Goal: Task Accomplishment & Management: Manage account settings

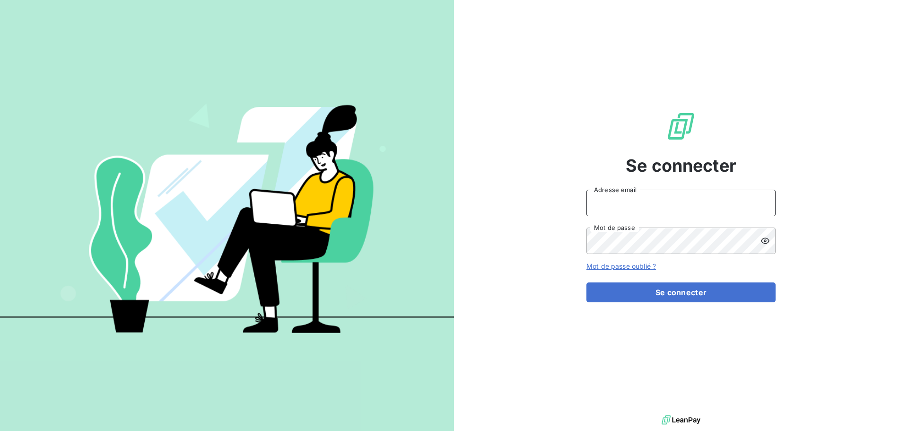
click at [596, 204] on input "Adresse email" at bounding box center [680, 203] width 189 height 26
type input "[PERSON_NAME][EMAIL_ADDRESS][DOMAIN_NAME]"
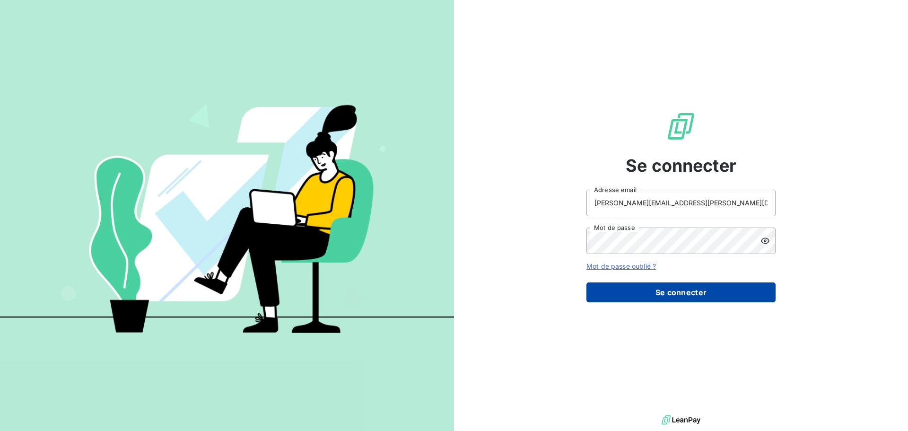
click at [675, 290] on button "Se connecter" at bounding box center [680, 292] width 189 height 20
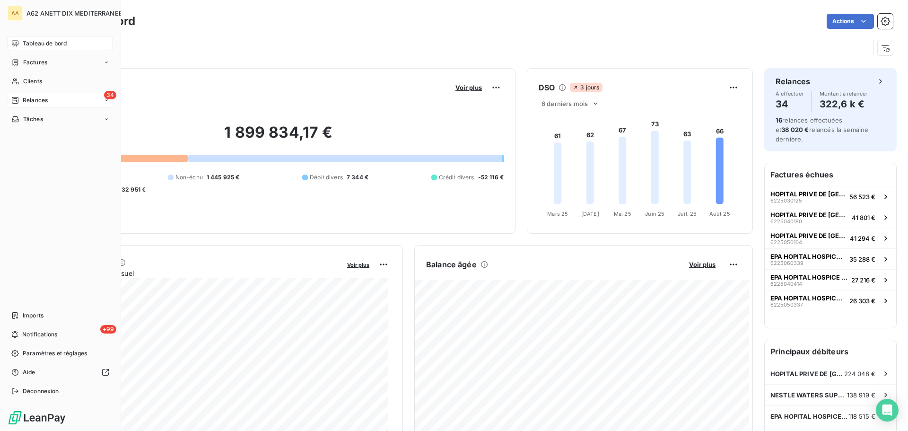
click at [28, 103] on span "Relances" at bounding box center [35, 100] width 25 height 9
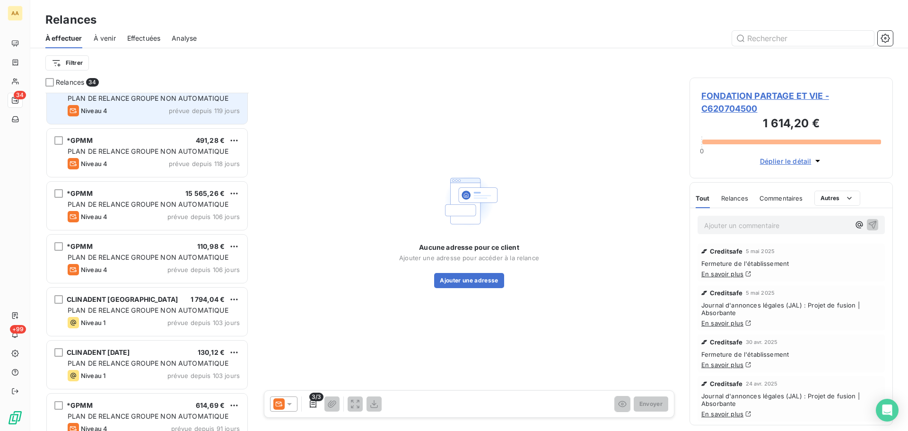
scroll to position [332, 0]
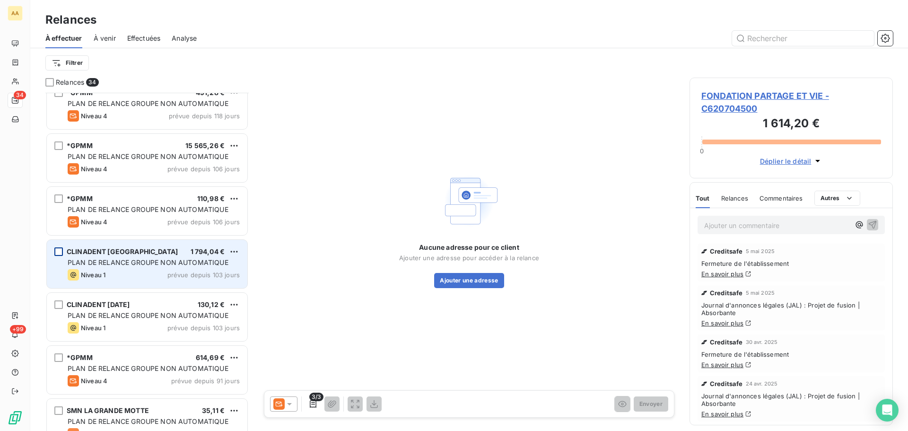
click at [60, 254] on div "grid" at bounding box center [58, 251] width 9 height 9
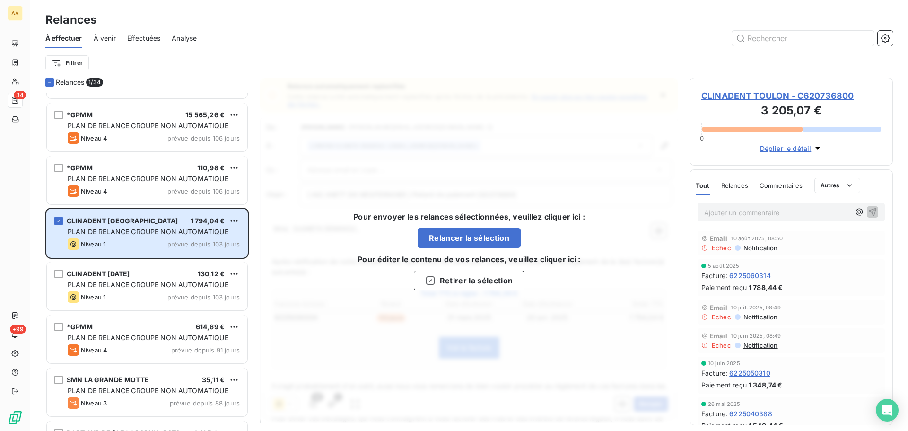
scroll to position [379, 0]
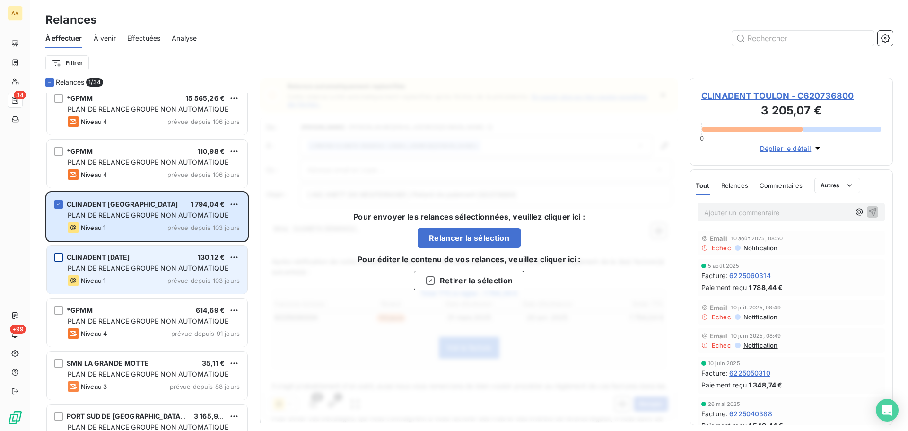
click at [57, 260] on div "grid" at bounding box center [58, 257] width 9 height 9
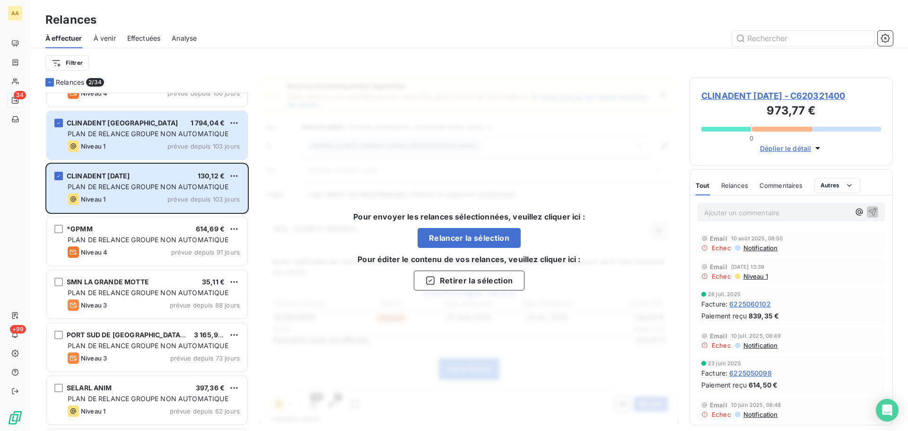
scroll to position [473, 0]
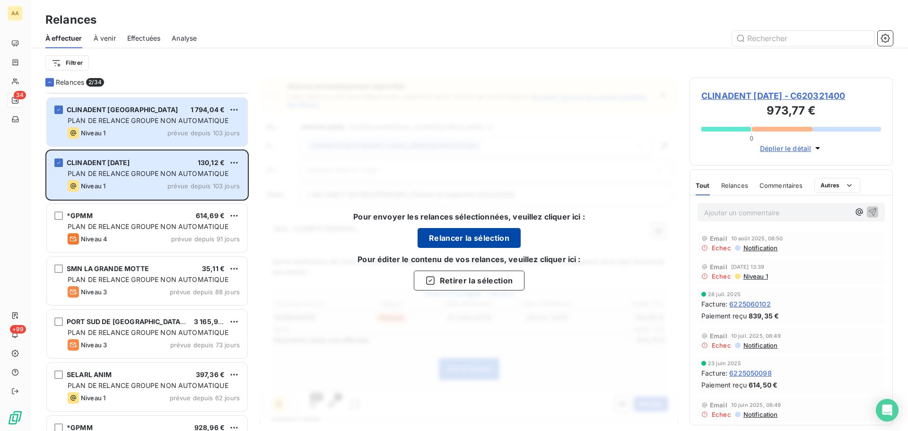
click at [442, 238] on button "Relancer la sélection" at bounding box center [469, 238] width 103 height 20
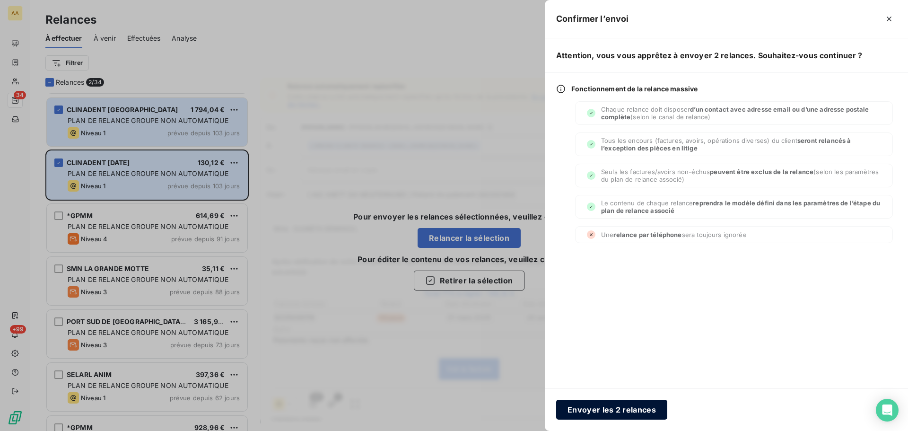
click at [590, 409] on button "Envoyer les 2 relances" at bounding box center [611, 410] width 111 height 20
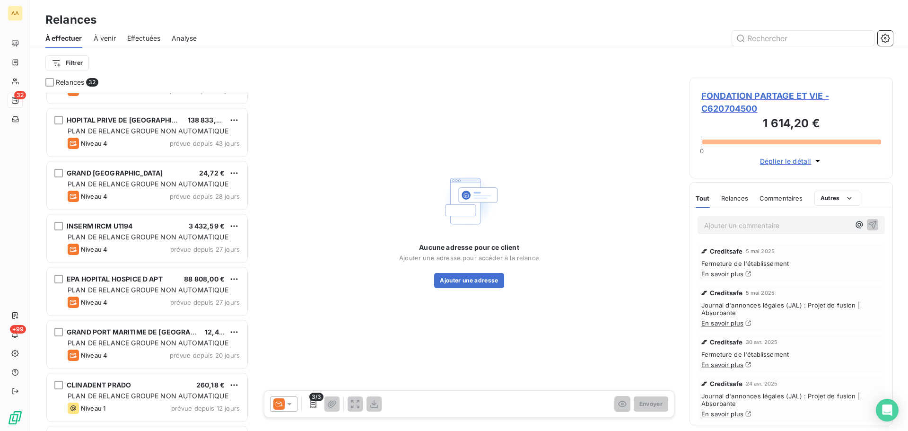
scroll to position [757, 0]
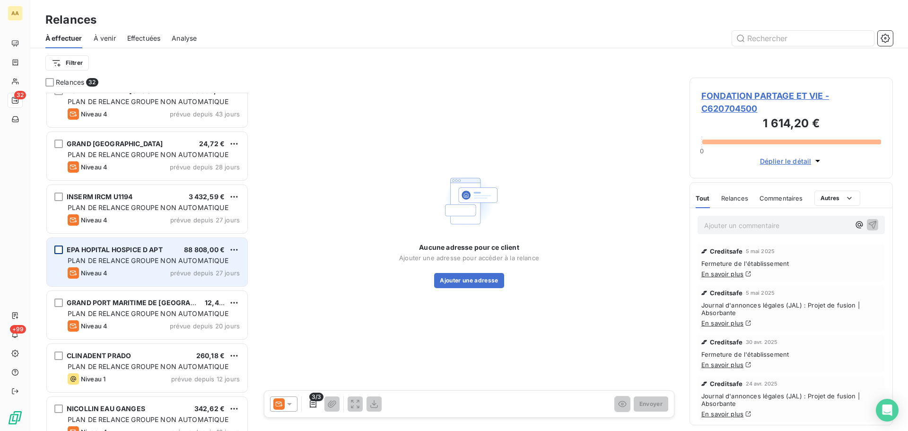
click at [58, 249] on div "grid" at bounding box center [58, 249] width 9 height 9
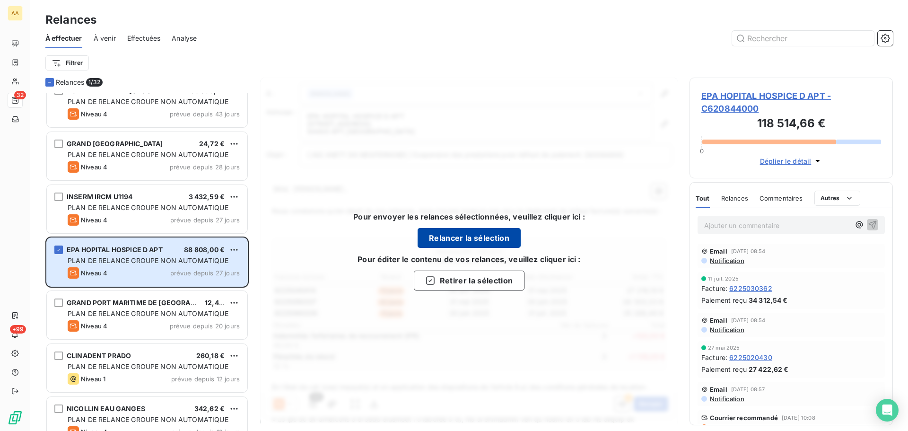
click at [461, 238] on button "Relancer la sélection" at bounding box center [469, 238] width 103 height 20
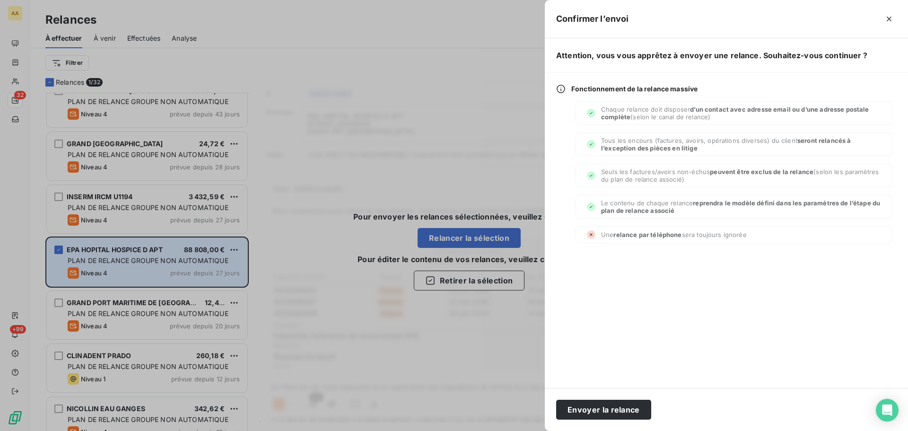
drag, startPoint x: 594, startPoint y: 412, endPoint x: 589, endPoint y: 411, distance: 5.1
click at [594, 412] on button "Envoyer la relance" at bounding box center [603, 410] width 95 height 20
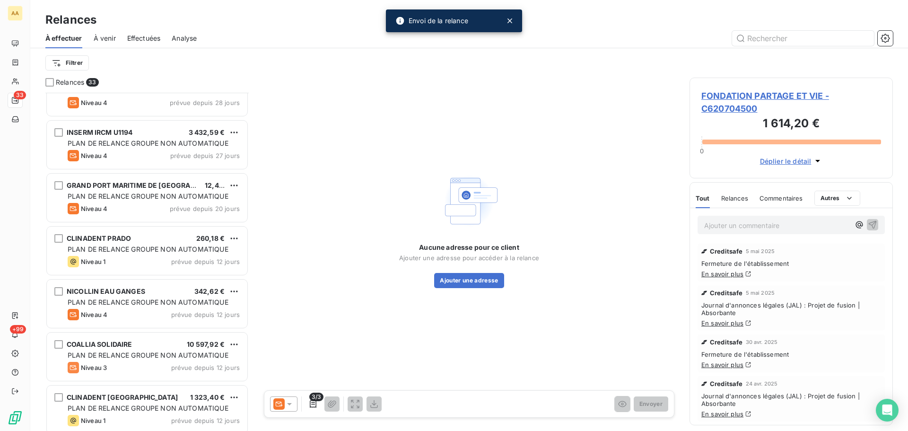
scroll to position [946, 0]
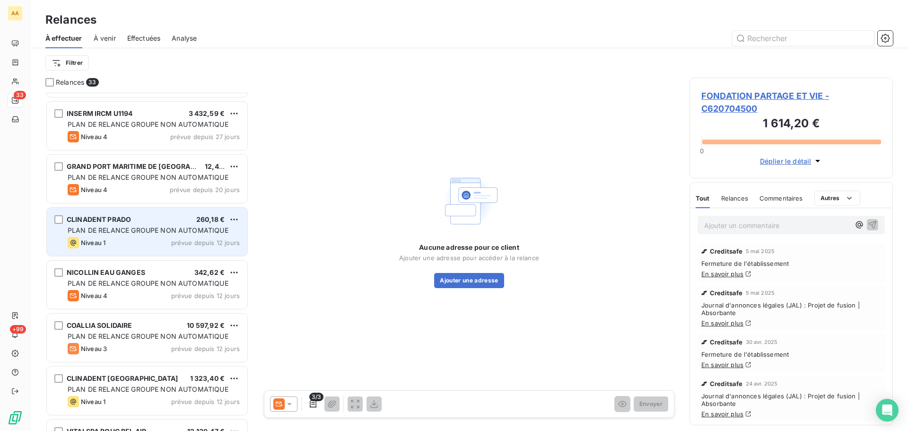
drag, startPoint x: 60, startPoint y: 221, endPoint x: 99, endPoint y: 232, distance: 40.9
click at [61, 221] on div "grid" at bounding box center [58, 219] width 9 height 9
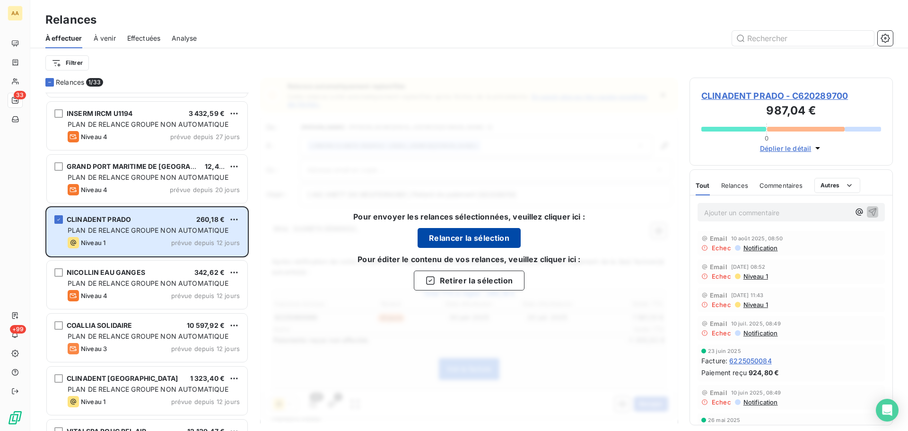
click at [455, 241] on button "Relancer la sélection" at bounding box center [469, 238] width 103 height 20
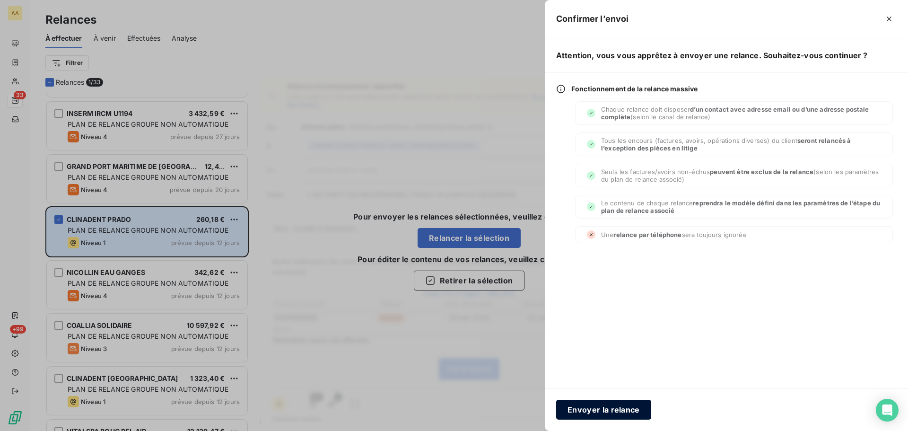
click at [575, 412] on button "Envoyer la relance" at bounding box center [603, 410] width 95 height 20
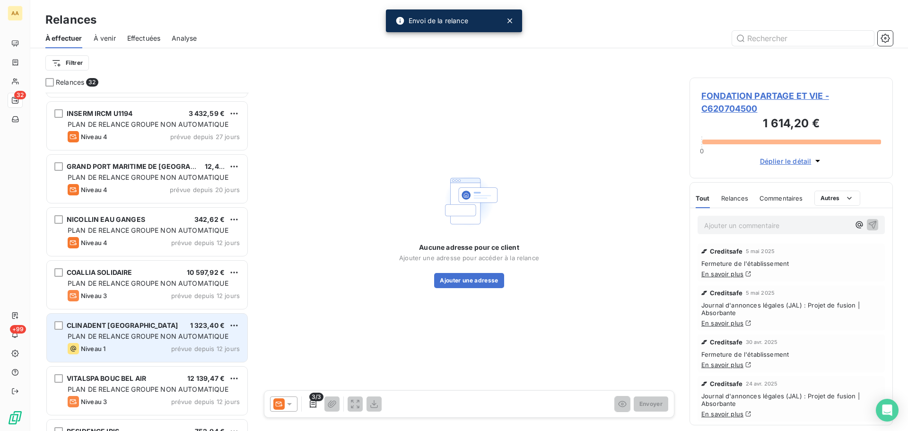
scroll to position [994, 0]
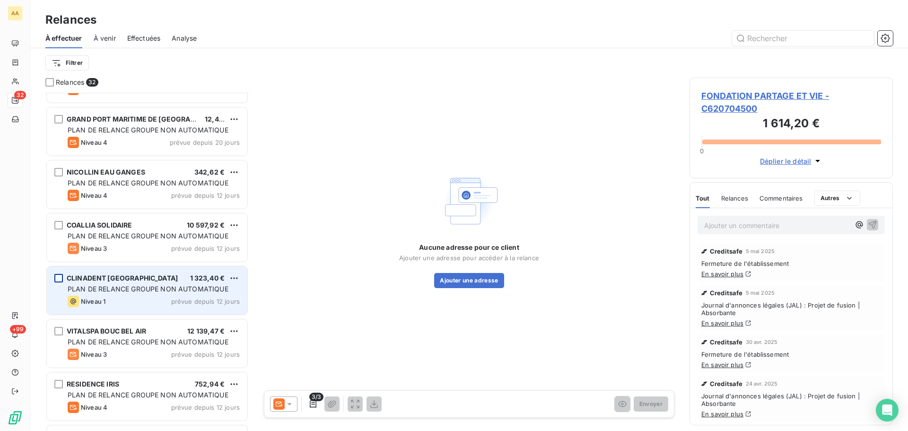
click at [60, 281] on div "grid" at bounding box center [58, 278] width 9 height 9
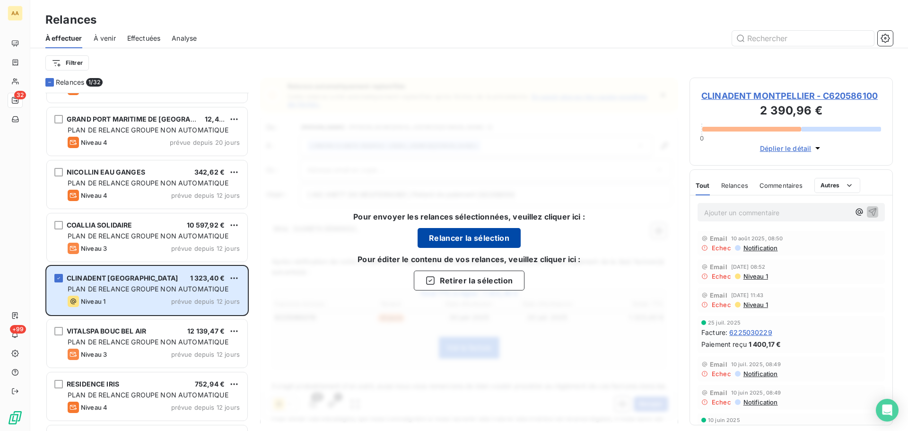
click at [457, 243] on button "Relancer la sélection" at bounding box center [469, 238] width 103 height 20
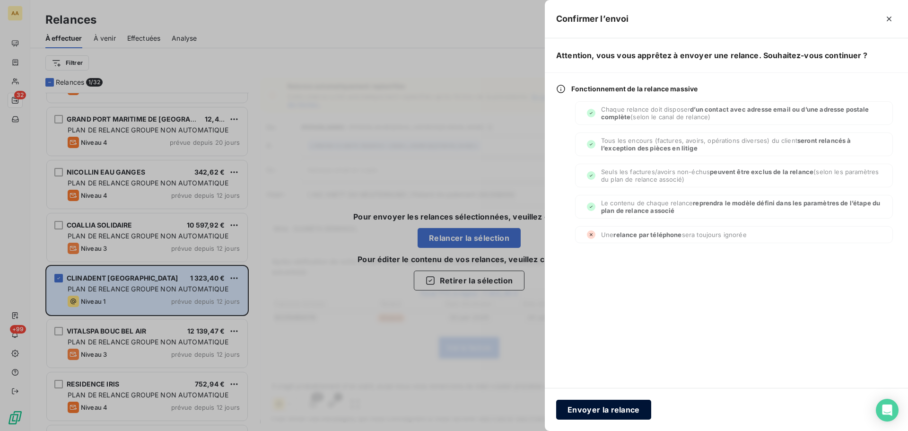
click at [593, 413] on button "Envoyer la relance" at bounding box center [603, 410] width 95 height 20
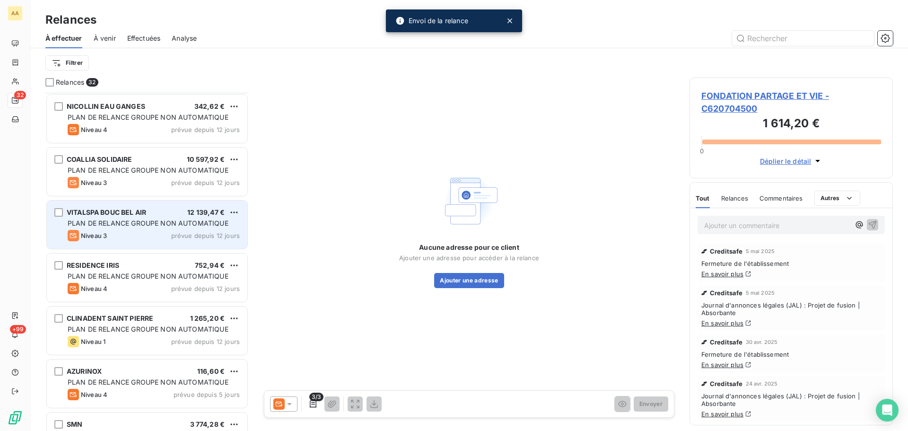
scroll to position [1136, 0]
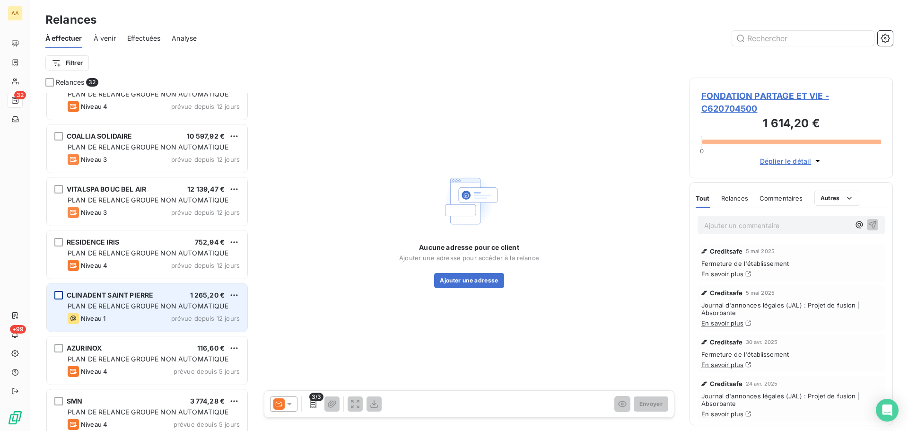
click at [58, 298] on div "grid" at bounding box center [58, 295] width 9 height 9
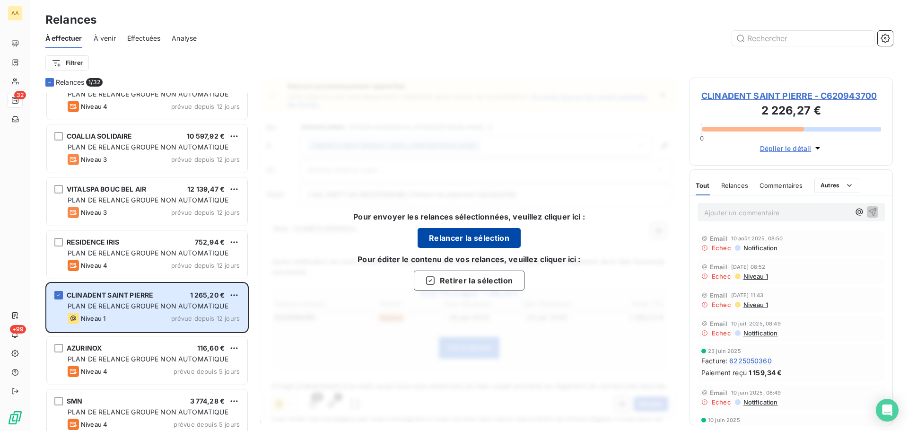
click at [447, 237] on button "Relancer la sélection" at bounding box center [469, 238] width 103 height 20
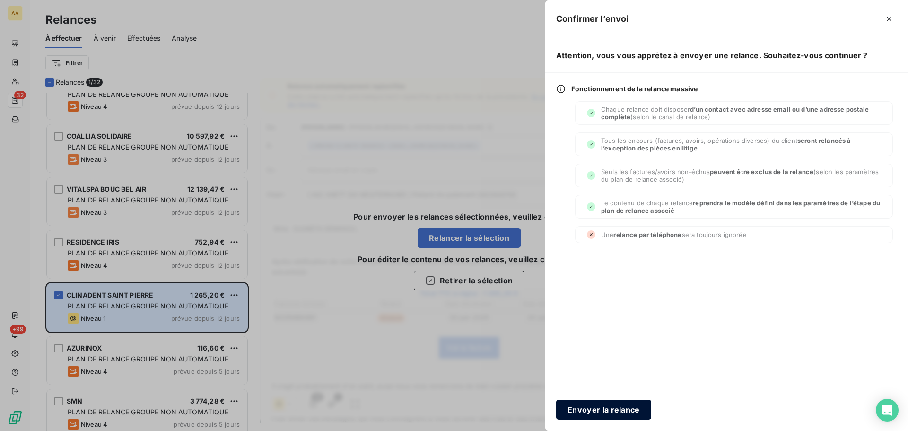
click at [602, 407] on button "Envoyer la relance" at bounding box center [603, 410] width 95 height 20
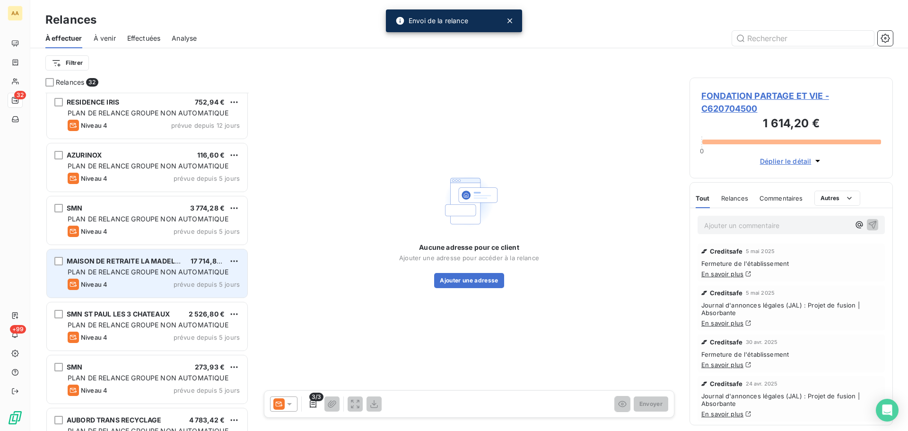
scroll to position [1357, 0]
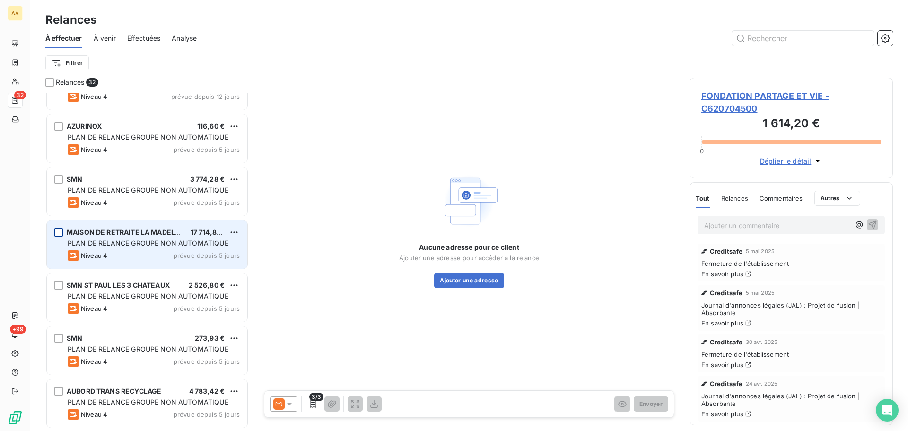
click at [62, 236] on div "grid" at bounding box center [58, 232] width 9 height 9
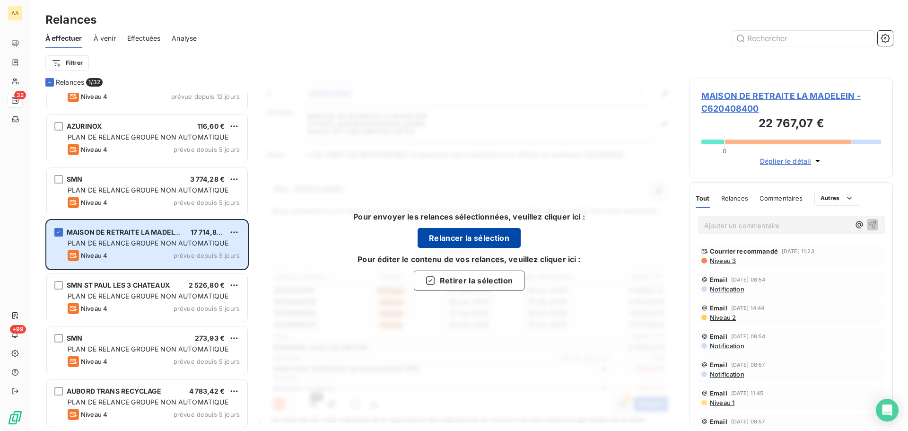
click at [442, 239] on button "Relancer la sélection" at bounding box center [469, 238] width 103 height 20
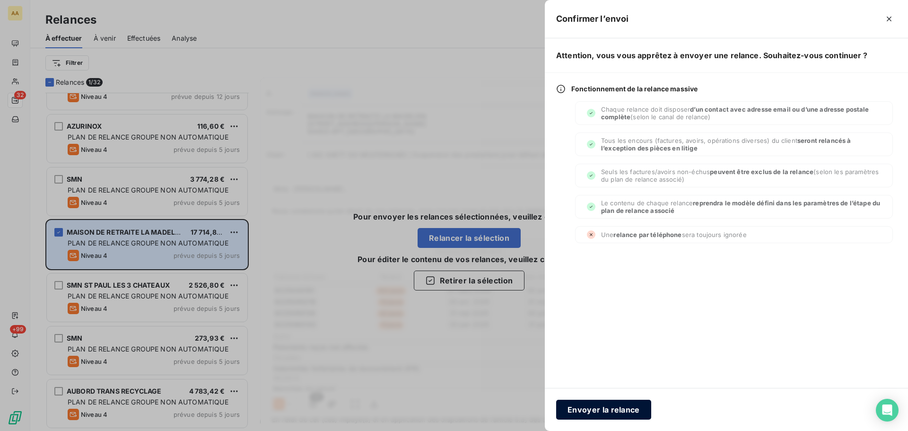
click at [589, 411] on button "Envoyer la relance" at bounding box center [603, 410] width 95 height 20
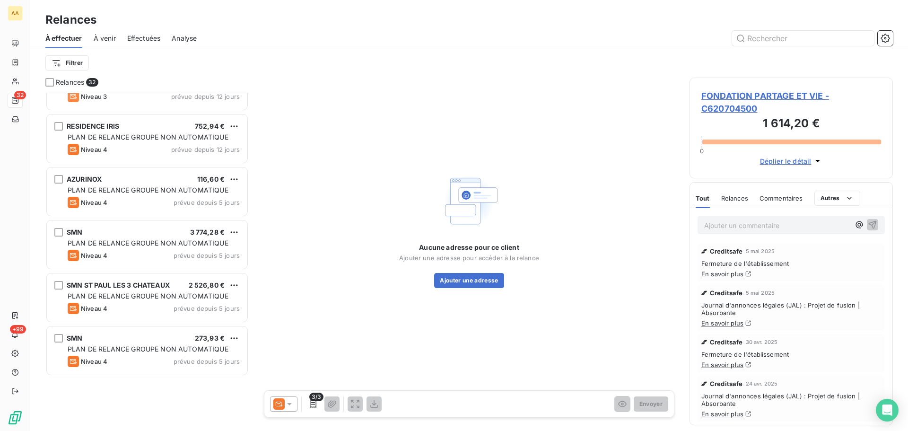
scroll to position [1121, 0]
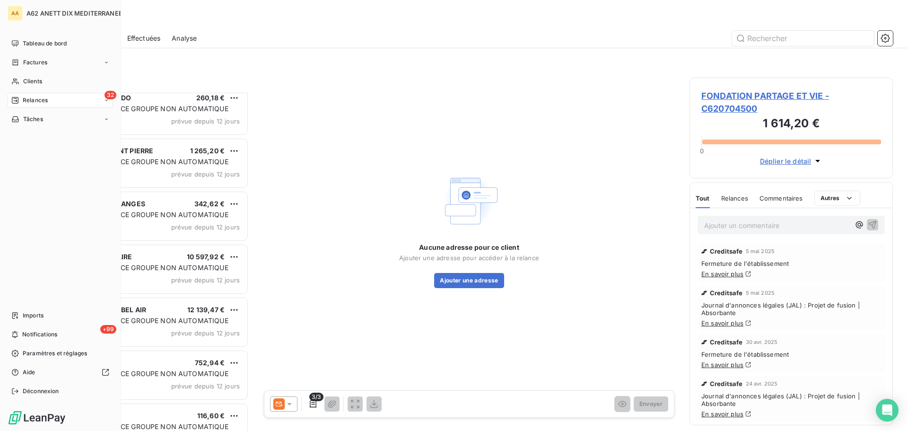
click at [38, 100] on span "Relances" at bounding box center [35, 100] width 25 height 9
click at [44, 139] on div "À venir" at bounding box center [66, 138] width 94 height 15
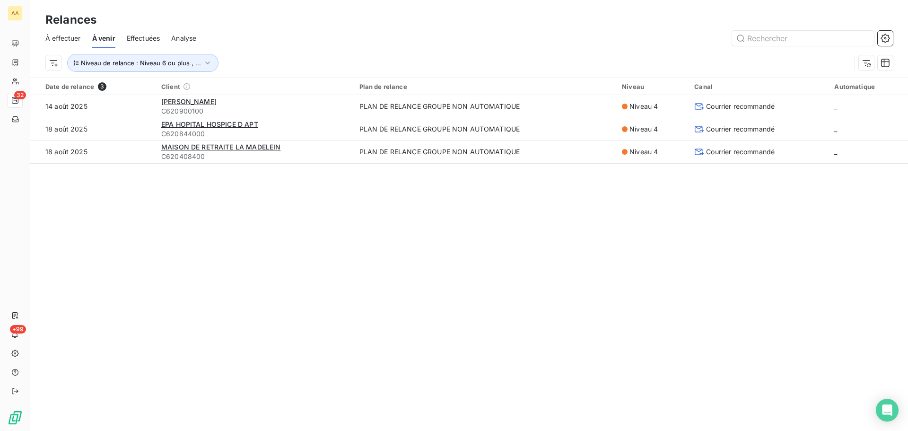
click at [141, 38] on span "Effectuées" at bounding box center [144, 38] width 34 height 9
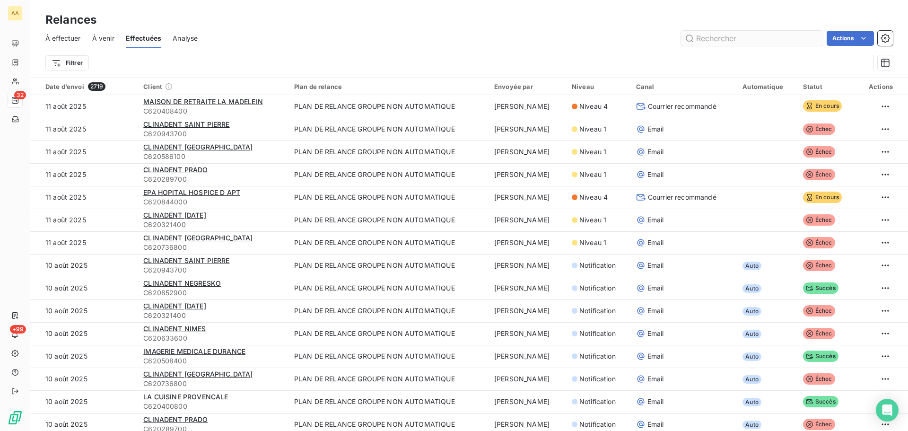
click at [717, 36] on input "text" at bounding box center [752, 38] width 142 height 15
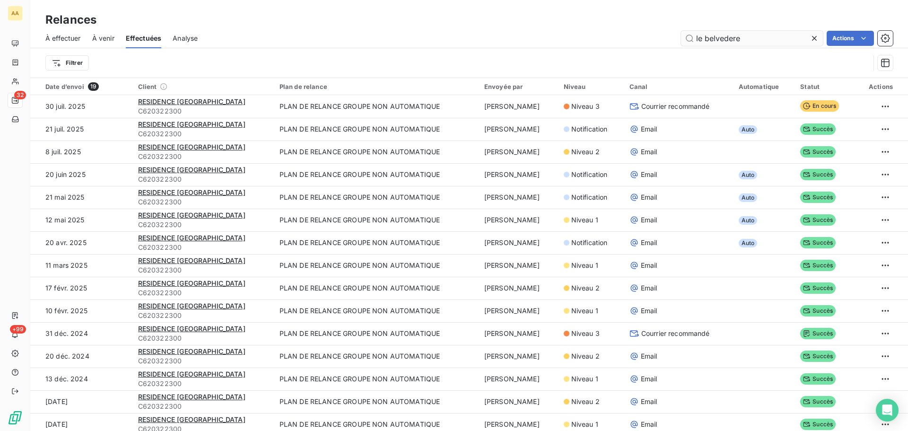
click at [756, 38] on input "le belvedere" at bounding box center [752, 38] width 142 height 15
type input "le belvedere"
click at [819, 56] on div "Exporter les relances (19 relances)" at bounding box center [803, 59] width 131 height 15
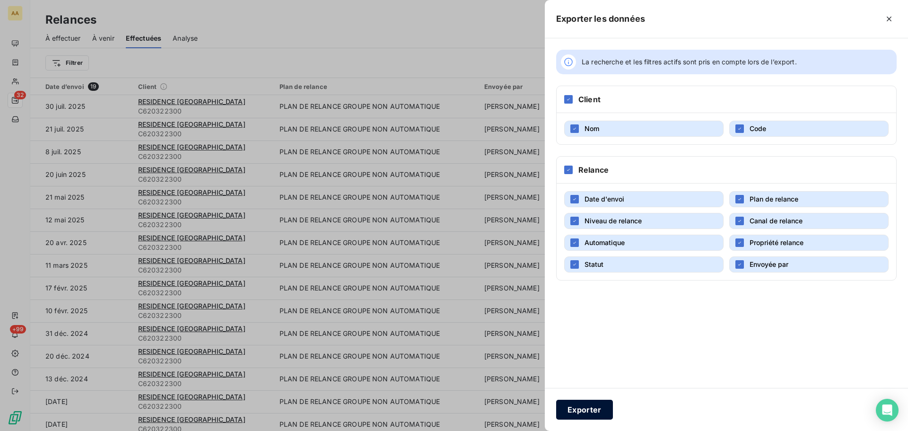
click at [581, 406] on button "Exporter" at bounding box center [584, 410] width 57 height 20
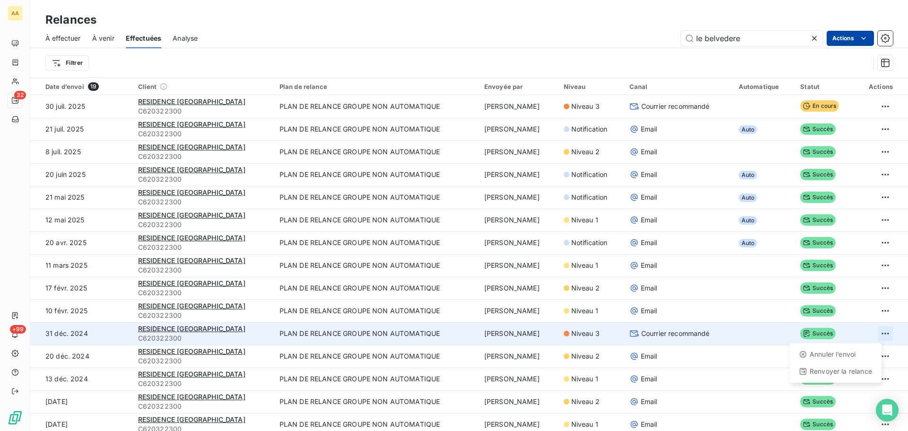
click at [874, 335] on html "AA 32 +99 Relances À effectuer À venir Effectuées Analyse le belvedere Actions …" at bounding box center [454, 215] width 908 height 431
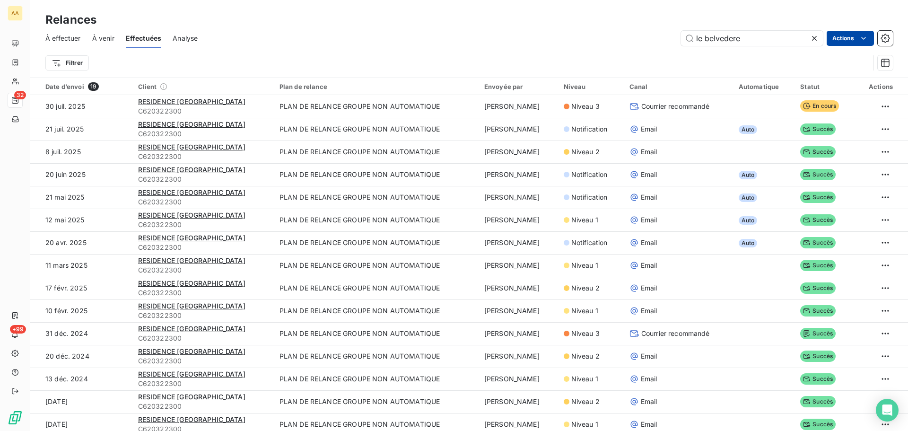
click at [725, 333] on html "AA 32 +99 Relances À effectuer À venir Effectuées Analyse le belvedere Actions …" at bounding box center [454, 215] width 908 height 431
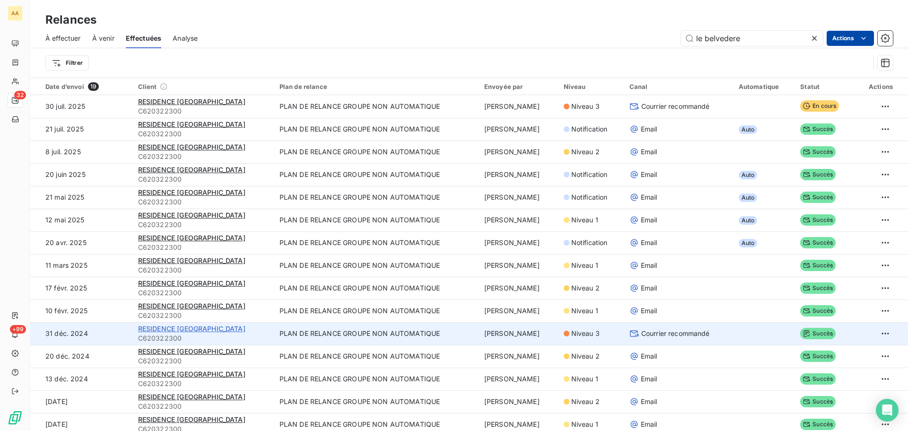
click at [154, 330] on span "RESIDENCE [GEOGRAPHIC_DATA]" at bounding box center [191, 328] width 107 height 8
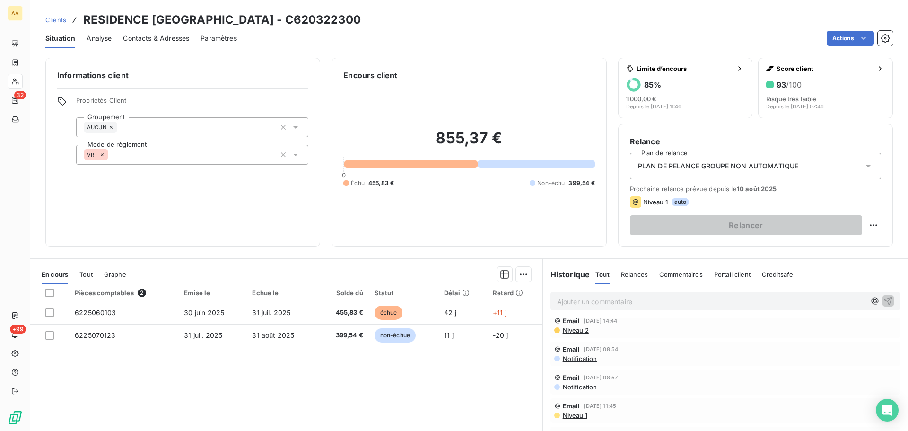
scroll to position [189, 0]
click at [624, 272] on span "Relances" at bounding box center [634, 275] width 27 height 8
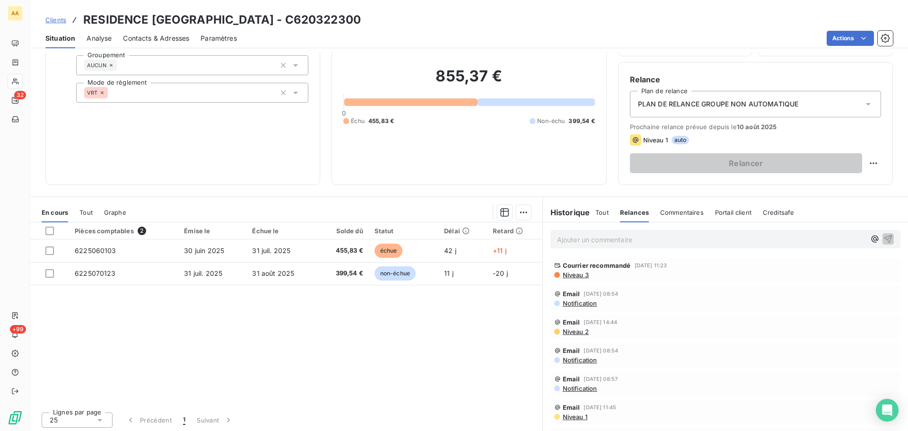
scroll to position [64, 0]
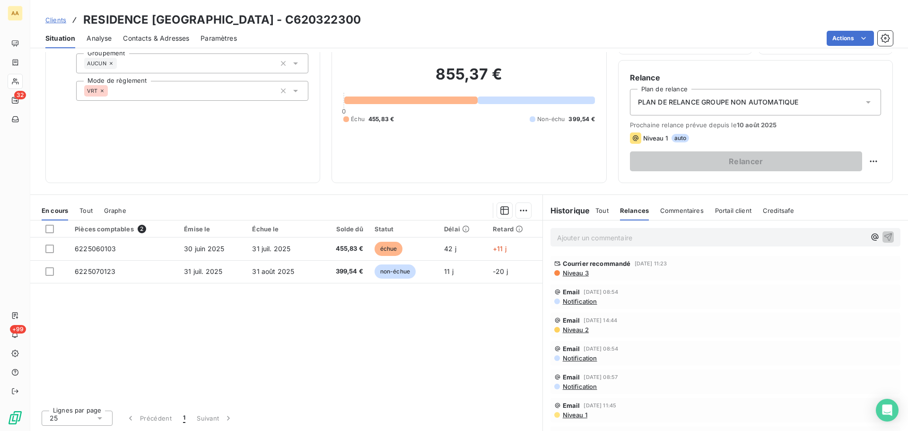
click at [763, 207] on span "Creditsafe" at bounding box center [779, 211] width 32 height 8
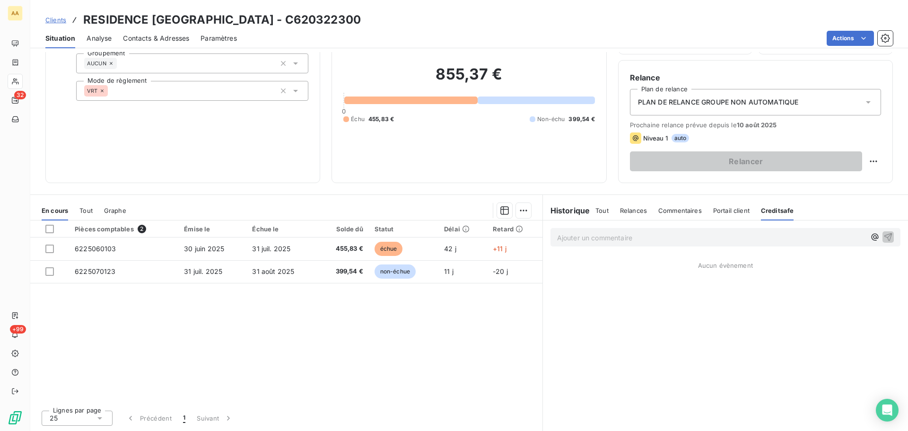
click at [734, 214] on span "Portail client" at bounding box center [731, 211] width 36 height 8
click at [675, 214] on span "Commentaires" at bounding box center [680, 211] width 44 height 8
click at [621, 213] on span "Relances" at bounding box center [633, 211] width 27 height 8
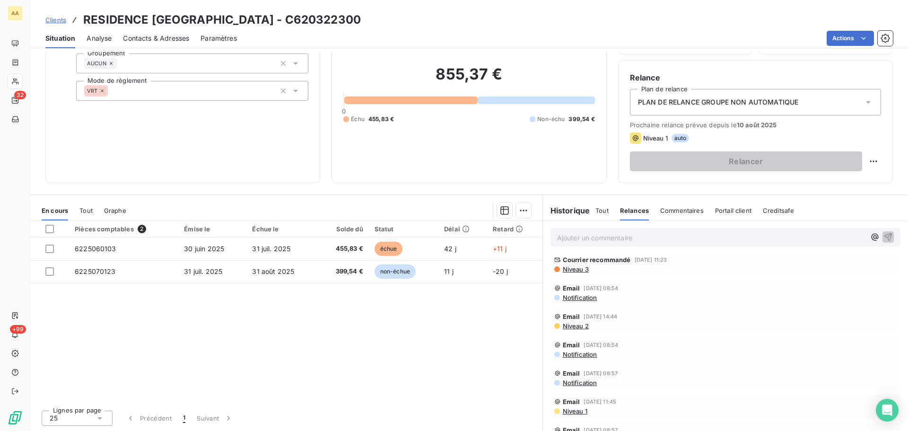
scroll to position [0, 0]
click at [571, 274] on span "Niveau 3" at bounding box center [575, 273] width 27 height 8
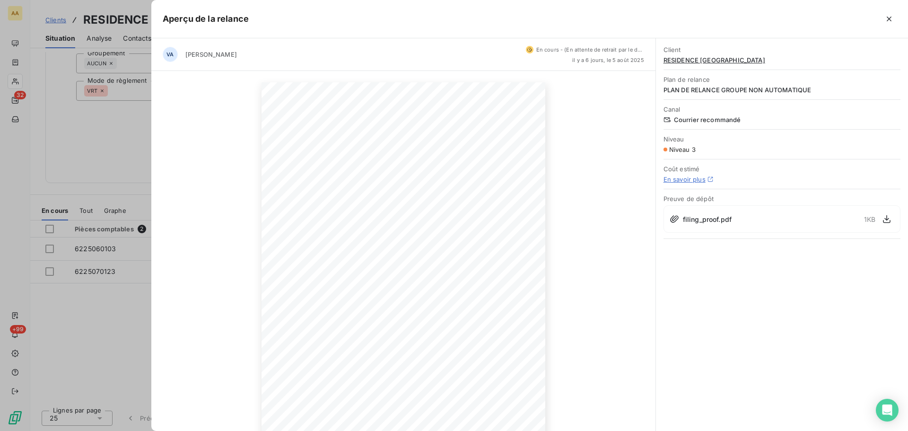
click at [617, 108] on div "[DATE] Objet : [A62 ANETT DIX MEDITERRANEE] 3ème relance retard de paiement C62…" at bounding box center [403, 283] width 504 height 424
click at [891, 219] on icon "button" at bounding box center [886, 218] width 9 height 9
drag, startPoint x: 508, startPoint y: 199, endPoint x: 626, endPoint y: 228, distance: 121.8
click at [626, 228] on div "[DATE] Objet : [A62 ANETT DIX MEDITERRANEE] 3ème relance retard de paiement C62…" at bounding box center [403, 283] width 504 height 424
click at [429, 174] on span "13012 [GEOGRAPHIC_DATA]" at bounding box center [446, 171] width 62 height 4
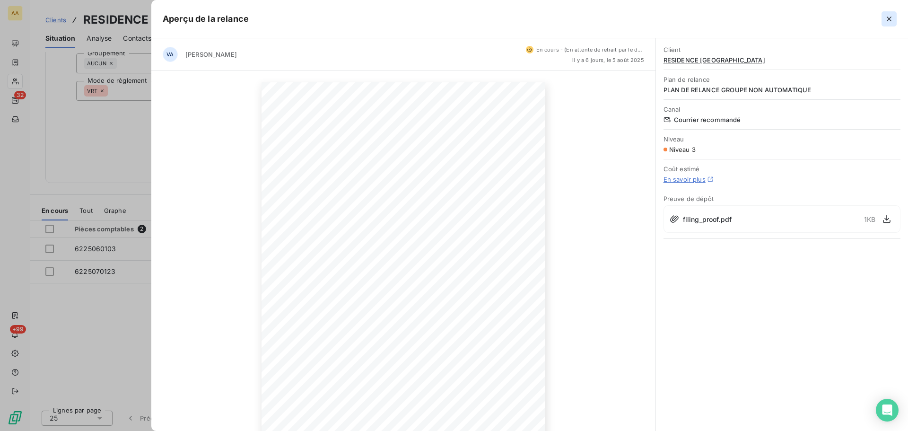
click at [890, 22] on icon "button" at bounding box center [888, 18] width 9 height 9
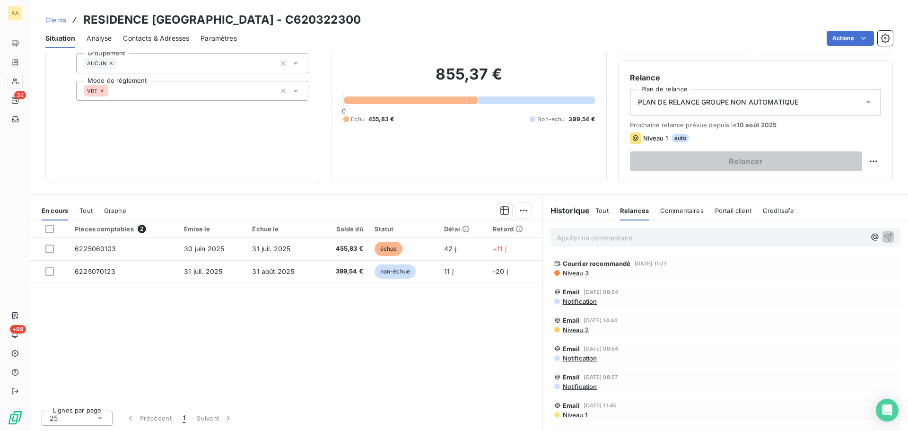
click at [570, 264] on span "Courrier recommandé" at bounding box center [597, 264] width 68 height 8
click at [570, 275] on span "Niveau 3" at bounding box center [575, 273] width 27 height 8
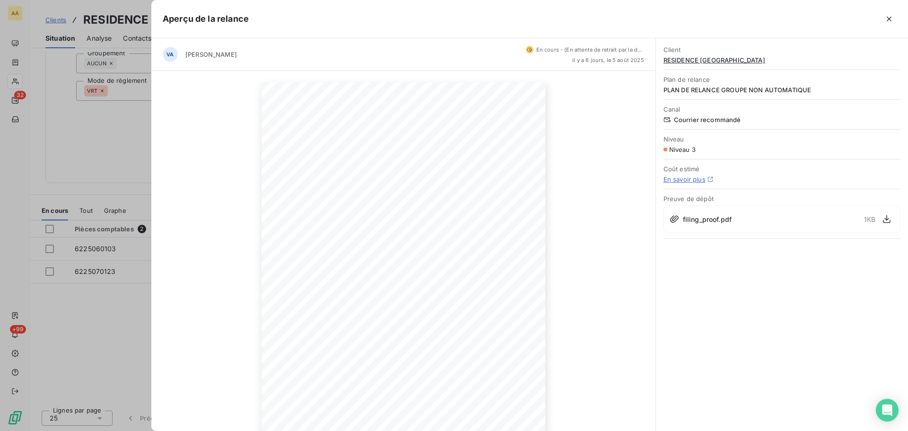
click at [689, 122] on span "Courrier recommandé" at bounding box center [782, 120] width 237 height 8
click at [489, 403] on icon "button" at bounding box center [489, 400] width 8 height 8
